Goal: Find specific page/section: Find specific page/section

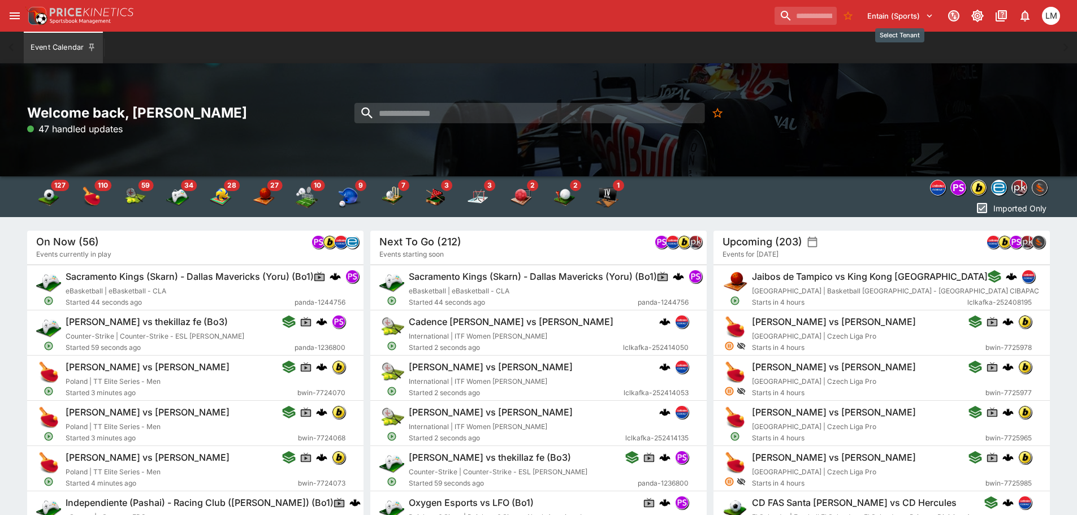
click at [926, 11] on icon "Select Tenant" at bounding box center [930, 16] width 10 height 10
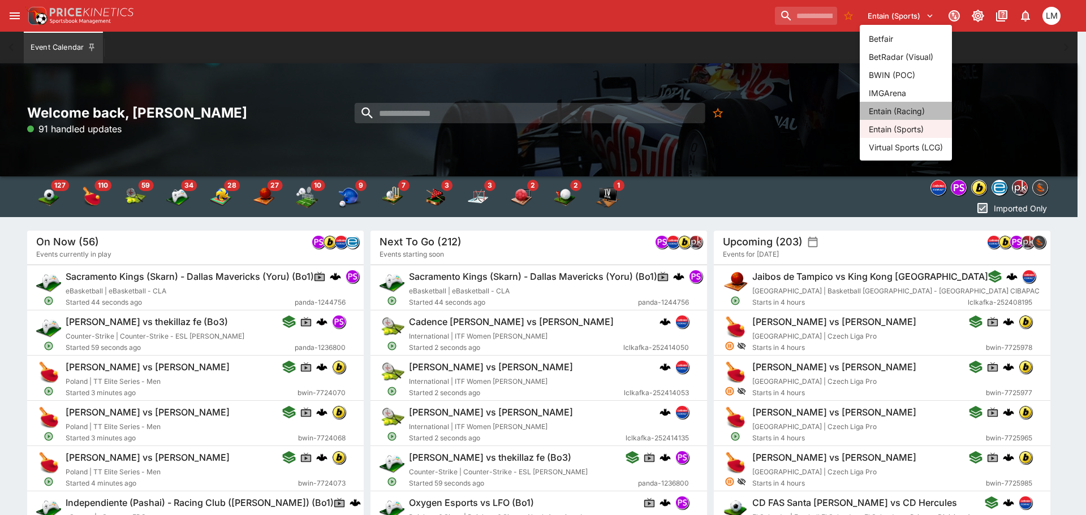
click at [910, 113] on li "Entain (Racing)" at bounding box center [906, 111] width 92 height 18
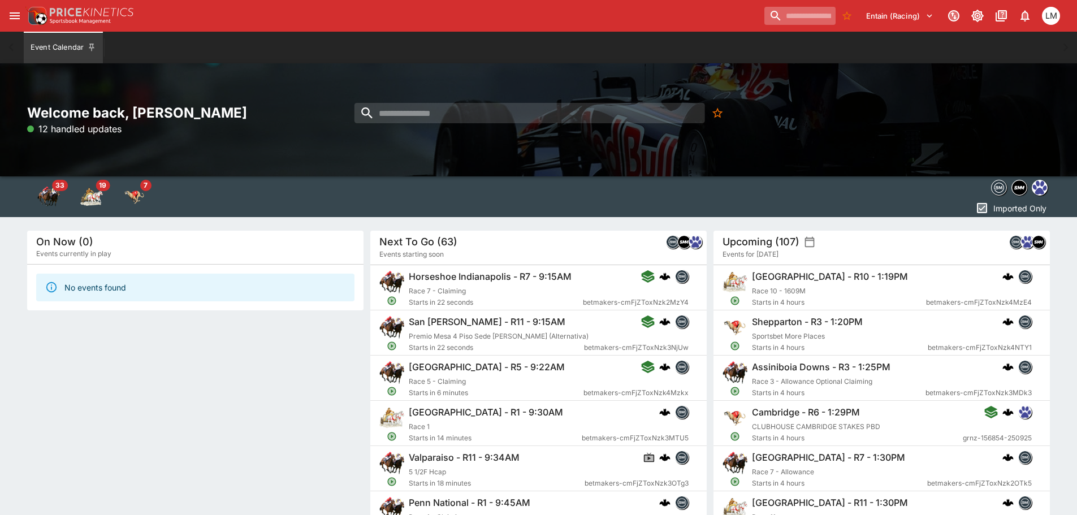
click at [765, 16] on input "search" at bounding box center [800, 16] width 71 height 18
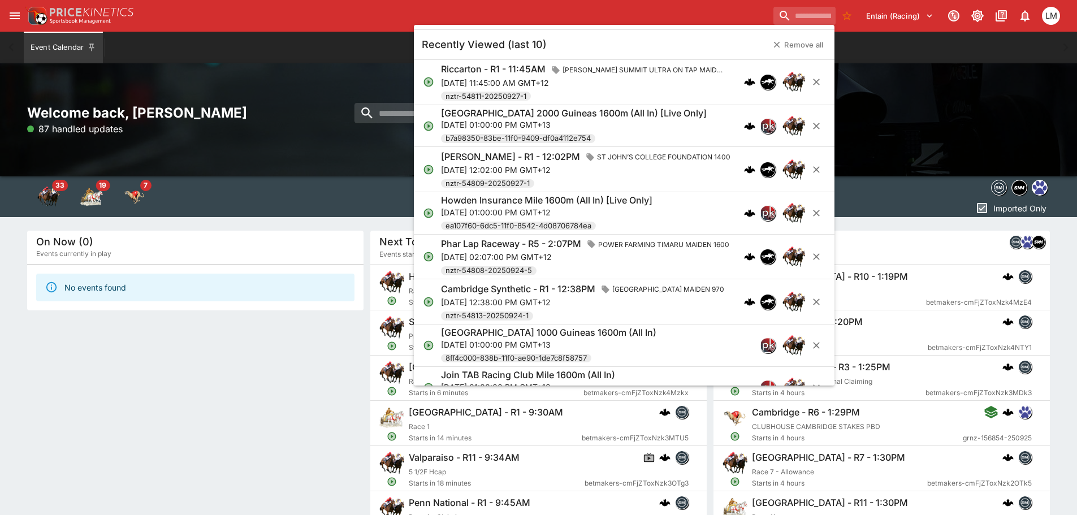
click at [459, 166] on p "[DATE] 12:02:00 PM GMT+12" at bounding box center [588, 170] width 294 height 12
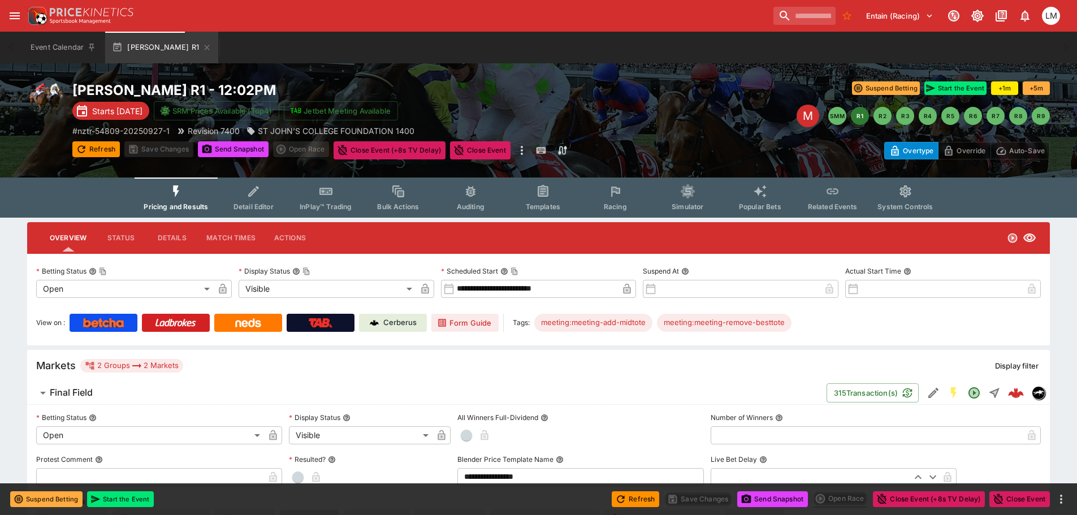
click at [407, 325] on p "Cerberus" at bounding box center [399, 322] width 33 height 11
